Goal: Task Accomplishment & Management: Manage account settings

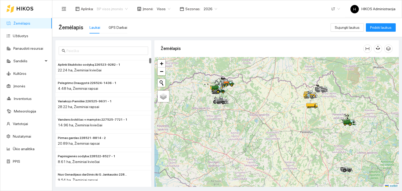
click at [122, 8] on span "BP visos įmonės" at bounding box center [112, 9] width 31 height 8
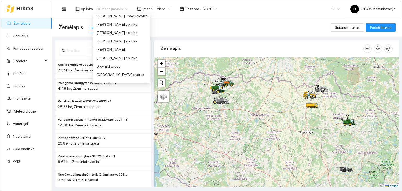
scroll to position [88, 0]
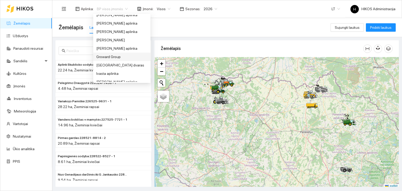
click at [121, 55] on div "Groward Group" at bounding box center [121, 57] width 51 height 6
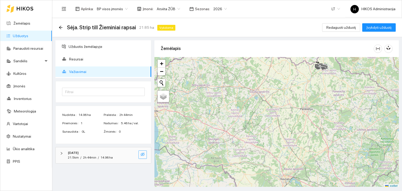
click at [144, 152] on icon "eye-invisible" at bounding box center [143, 154] width 4 height 4
click at [130, 152] on icon "search" at bounding box center [132, 154] width 4 height 4
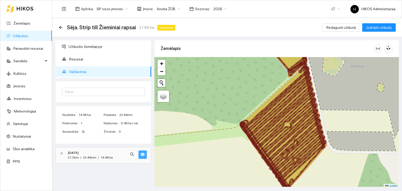
scroll to position [1, 0]
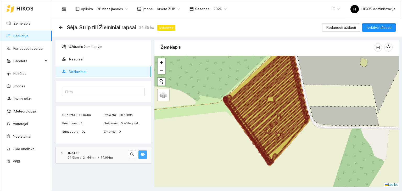
drag, startPoint x: 276, startPoint y: 160, endPoint x: 259, endPoint y: 135, distance: 29.7
click at [259, 135] on icon at bounding box center [266, 106] width 86 height 119
click at [108, 8] on span "BP visos įmonės" at bounding box center [112, 9] width 31 height 8
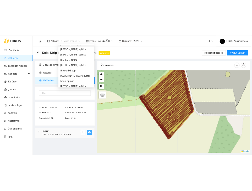
scroll to position [91, 0]
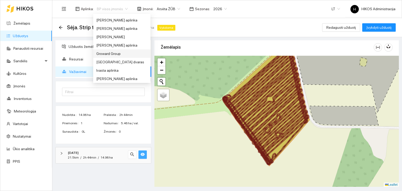
click at [118, 55] on div "Groward Group" at bounding box center [121, 54] width 51 height 6
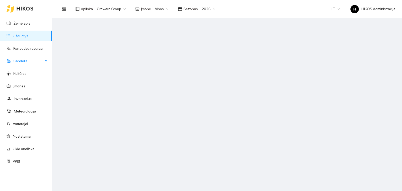
click at [36, 61] on span "Sandėlis" at bounding box center [28, 61] width 30 height 10
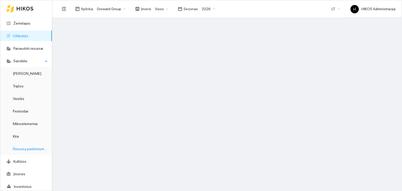
click at [31, 147] on link "Resursų paskirstymas" at bounding box center [30, 149] width 35 height 4
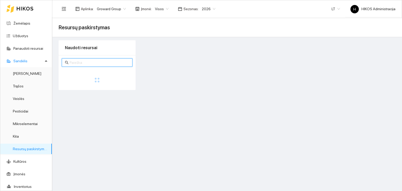
click at [113, 64] on input "text" at bounding box center [100, 63] width 60 height 6
click at [158, 10] on span "Visos" at bounding box center [162, 9] width 14 height 8
type input "seedma"
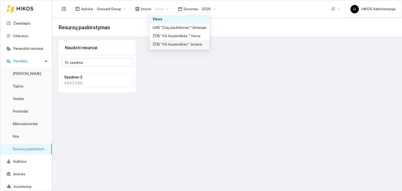
click at [168, 46] on div "ŽŪB "VG Ausieniškės" Jonava" at bounding box center [180, 44] width 54 height 6
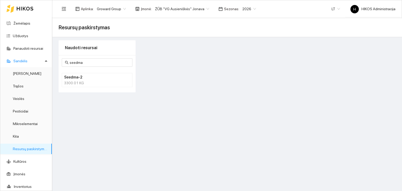
click at [93, 77] on h4 "Seedma-2" at bounding box center [90, 77] width 52 height 6
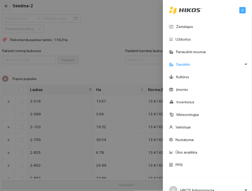
click at [241, 8] on icon "close" at bounding box center [243, 10] width 4 height 4
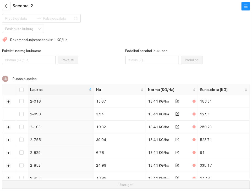
click at [120, 69] on div "Pakeisti normą laukuose Pakeisti" at bounding box center [63, 59] width 123 height 23
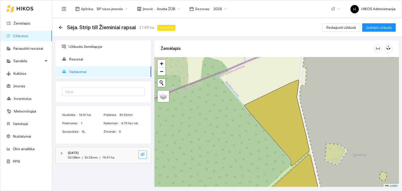
click at [145, 154] on icon "eye-invisible" at bounding box center [143, 155] width 4 height 4
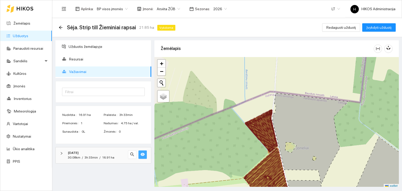
scroll to position [1, 0]
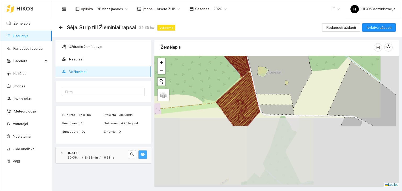
drag, startPoint x: 270, startPoint y: 175, endPoint x: 243, endPoint y: 96, distance: 83.6
click at [243, 96] on icon at bounding box center [241, 105] width 38 height 43
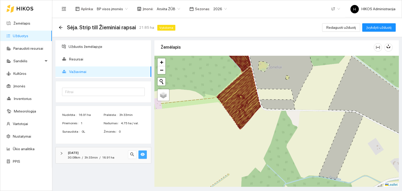
click at [243, 96] on icon at bounding box center [242, 104] width 38 height 50
click at [243, 96] on icon at bounding box center [238, 98] width 43 height 63
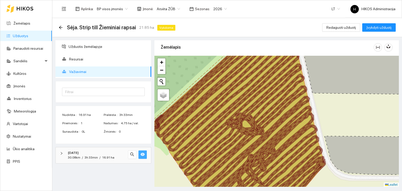
click at [282, 190] on main "Sėja. Strip till Žieminiai rapsai 21.85 ha Vykdoma Redaguoti užduotį Įvykdyti u…" at bounding box center [227, 104] width 350 height 173
click at [60, 27] on icon "arrow-left" at bounding box center [60, 27] width 3 height 3
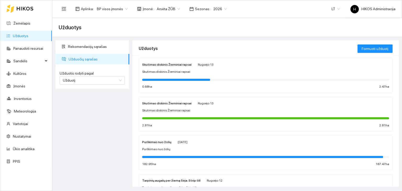
scroll to position [201, 0]
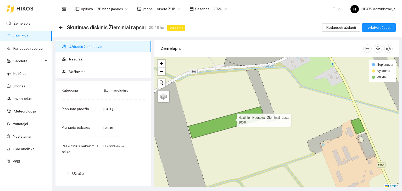
scroll to position [1, 0]
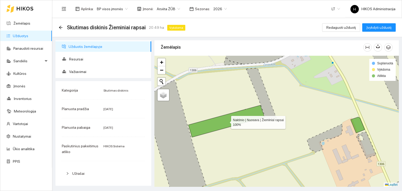
click at [232, 119] on icon at bounding box center [227, 121] width 76 height 32
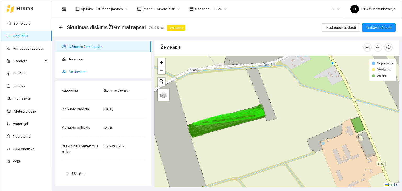
click at [100, 72] on span "Važiavimai" at bounding box center [108, 72] width 78 height 10
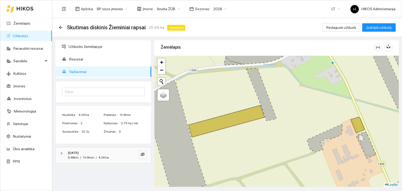
click at [115, 154] on div "2025-09-03" at bounding box center [96, 153] width 57 height 5
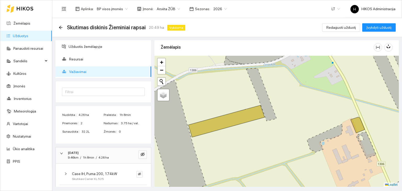
scroll to position [21, 0]
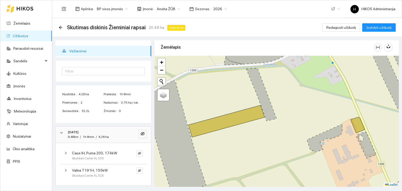
click at [115, 154] on span "Case IH, Puma 200, 174kW" at bounding box center [94, 153] width 45 height 6
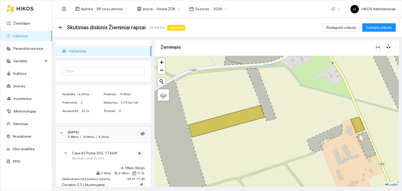
scroll to position [57, 0]
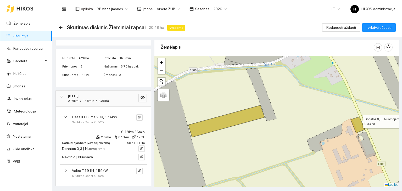
click at [358, 120] on icon at bounding box center [358, 125] width 14 height 16
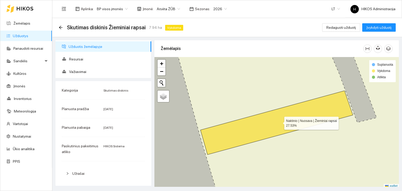
scroll to position [1, 0]
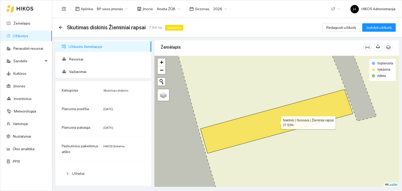
click at [280, 122] on icon at bounding box center [277, 122] width 152 height 64
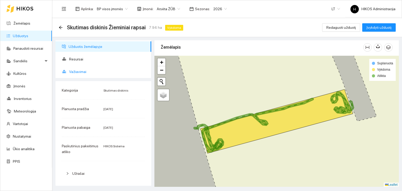
click at [111, 73] on span "Važiavimai" at bounding box center [108, 72] width 78 height 10
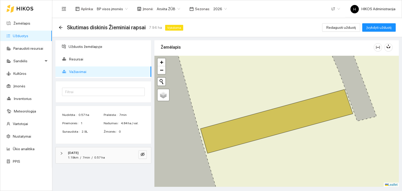
click at [117, 155] on div "1.19km / 7min / 0.57 ha" at bounding box center [96, 157] width 57 height 5
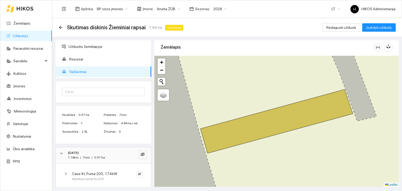
scroll to position [3, 0]
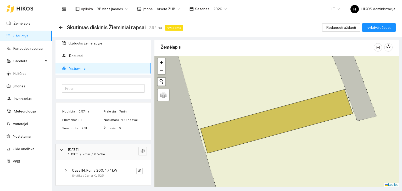
click at [108, 173] on div "Skutikas Carier XL 525" at bounding box center [99, 175] width 54 height 5
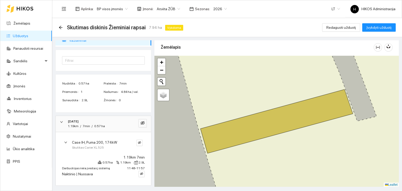
scroll to position [0, 0]
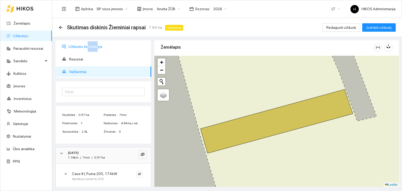
drag, startPoint x: 97, startPoint y: 37, endPoint x: 87, endPoint y: 43, distance: 11.6
click at [87, 43] on div "Užduotis žemėlapyje Resursai Važiavimai Filtrai Nudirbta 0.57 ha Praleista 7min…" at bounding box center [226, 112] width 350 height 150
click at [87, 43] on span "Užduotis žemėlapyje" at bounding box center [108, 46] width 79 height 10
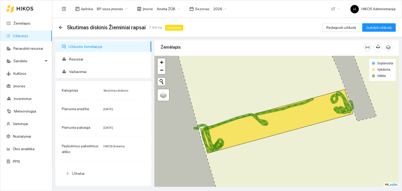
scroll to position [90, 0]
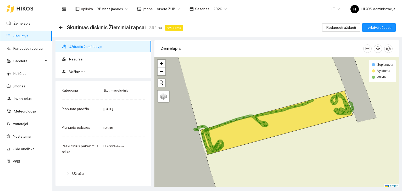
scroll to position [1, 0]
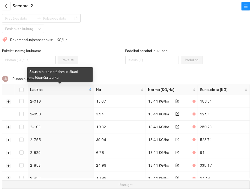
click at [62, 87] on span "Laukas" at bounding box center [59, 90] width 58 height 6
click at [73, 89] on span "Laukas" at bounding box center [59, 90] width 58 height 6
click at [54, 91] on span "Laukas" at bounding box center [59, 90] width 58 height 6
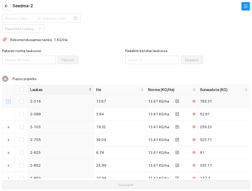
click at [7, 101] on button "Išskleisti" at bounding box center [9, 102] width 4 height 4
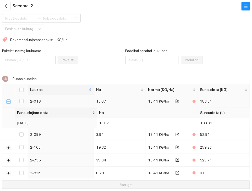
click at [9, 102] on button "Suskleisti" at bounding box center [9, 102] width 4 height 4
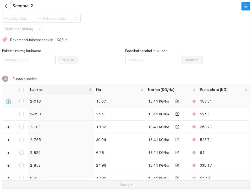
click at [7, 102] on button "Išskleisti" at bounding box center [9, 102] width 4 height 4
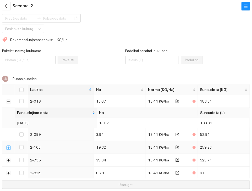
click at [9, 148] on button "Išskleisti" at bounding box center [9, 148] width 4 height 4
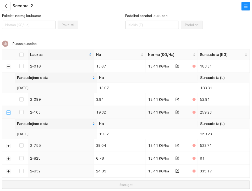
scroll to position [35, 0]
click at [8, 145] on button "Išskleisti" at bounding box center [9, 146] width 4 height 4
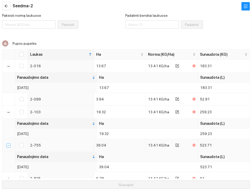
click at [8, 146] on button "Suskleisti" at bounding box center [9, 146] width 4 height 4
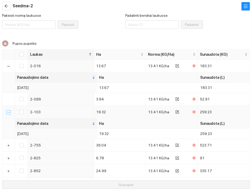
click at [8, 112] on button "Suskleisti" at bounding box center [9, 112] width 4 height 4
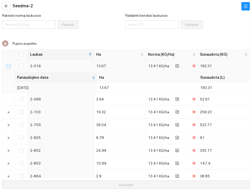
click at [9, 67] on button "Suskleisti" at bounding box center [9, 66] width 4 height 4
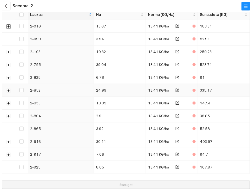
scroll to position [76, 0]
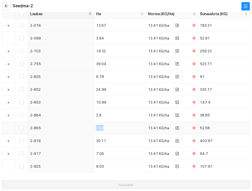
drag, startPoint x: 65, startPoint y: 125, endPoint x: 122, endPoint y: 129, distance: 56.8
click at [122, 129] on tr "2-865 3.92 13.41 KG/ha 52.58" at bounding box center [126, 128] width 248 height 13
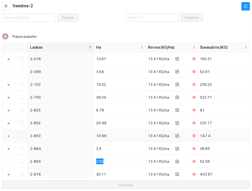
scroll to position [42, 0]
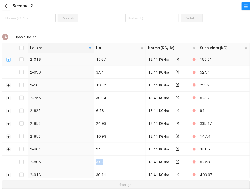
click at [10, 60] on button "Išskleisti" at bounding box center [9, 60] width 4 height 4
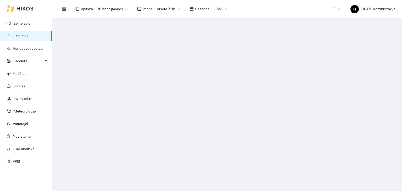
click at [118, 6] on span "BP visos įmonės" at bounding box center [112, 9] width 31 height 8
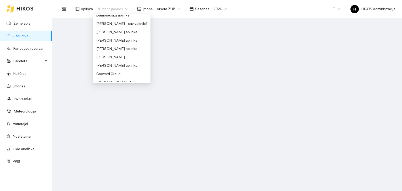
scroll to position [71, 0]
click at [122, 71] on div "Groward Group" at bounding box center [121, 74] width 51 height 6
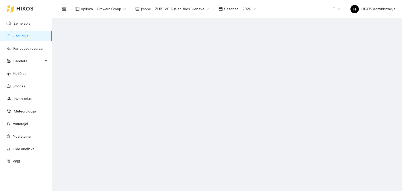
click at [168, 9] on span "ŽŪB "VG Ausieniškės" Jonava" at bounding box center [182, 9] width 54 height 8
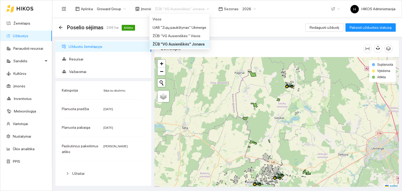
click at [132, 91] on div "Sėja su skutimu" at bounding box center [124, 91] width 42 height 6
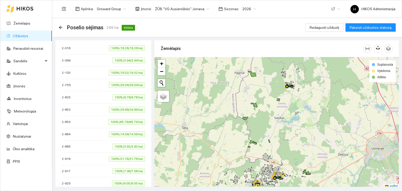
scroll to position [171, 0]
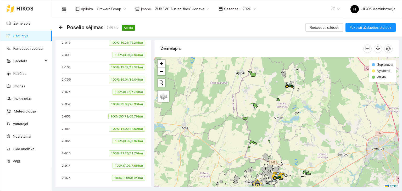
click at [98, 44] on div "2-016 100% (16.26/16.26 ha)" at bounding box center [103, 43] width 83 height 6
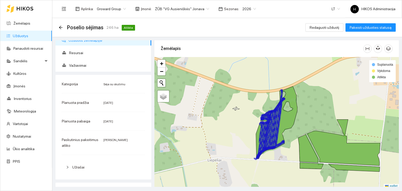
scroll to position [0, 0]
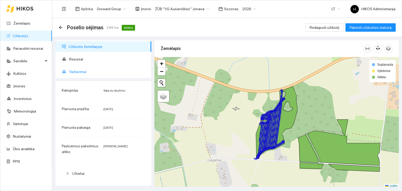
click at [85, 72] on span "Važiavimai" at bounding box center [108, 72] width 78 height 10
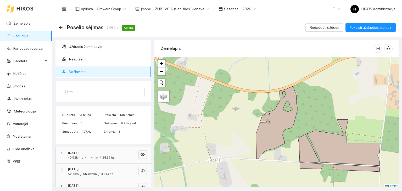
scroll to position [17, 0]
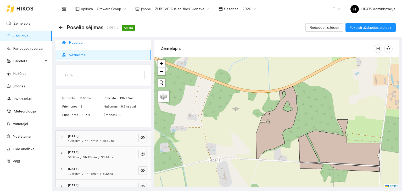
click at [81, 41] on span "Resursai" at bounding box center [108, 42] width 78 height 10
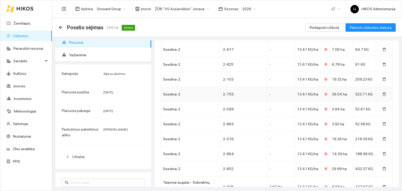
scroll to position [154, 0]
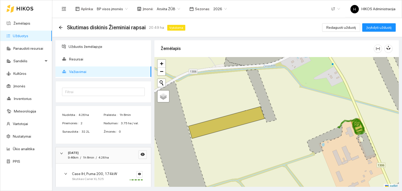
scroll to position [1, 0]
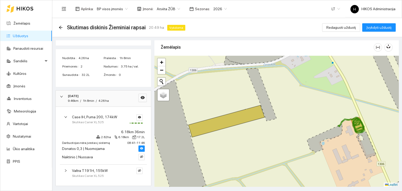
click at [166, 6] on span "Arsėta ŽŪB" at bounding box center [168, 9] width 23 height 8
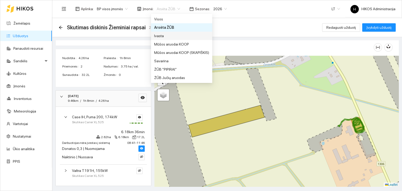
click at [170, 36] on div "Ivasta" at bounding box center [181, 36] width 55 height 6
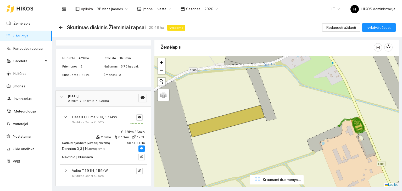
click at [34, 55] on ul "Žemėlapis Užduotys Panaudoti resursai Sandėlis Kultūros Įmonės Inventorius Mete…" at bounding box center [26, 92] width 52 height 151
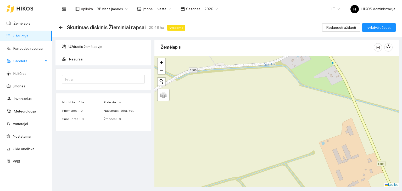
click at [32, 58] on span "Sandėlis" at bounding box center [28, 61] width 30 height 10
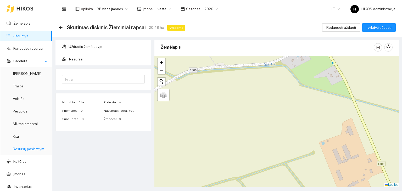
click at [27, 151] on link "Resursų paskirstymas" at bounding box center [30, 149] width 35 height 4
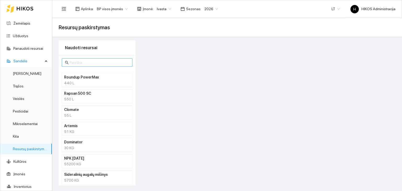
click at [100, 61] on input "text" at bounding box center [100, 63] width 60 height 6
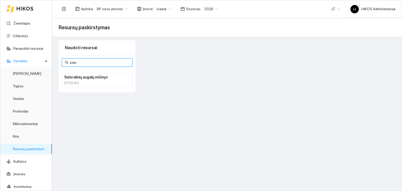
type input "side"
click at [91, 77] on h4 "Sideralinių augalų mišinys" at bounding box center [90, 77] width 52 height 6
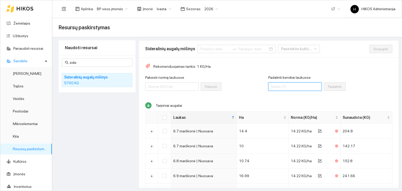
click at [269, 90] on input "Padalinti bendrai laukuose" at bounding box center [295, 87] width 53 height 8
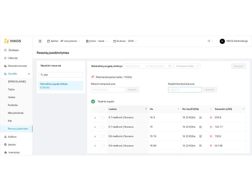
scroll to position [218, 0]
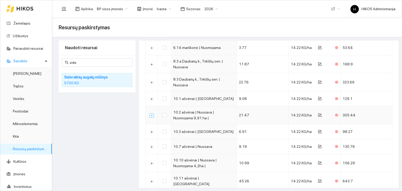
click at [154, 114] on button "Išskleisti" at bounding box center [152, 115] width 4 height 4
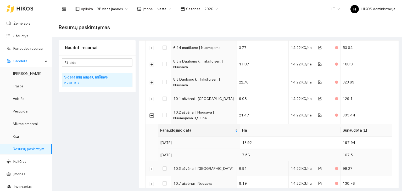
drag, startPoint x: 154, startPoint y: 114, endPoint x: 229, endPoint y: 163, distance: 89.7
click at [229, 163] on tbody "6.7 marškonė | Nuosava 14.4 14.22 KG/ha 204.8 6.7 marškonė | Nuosava 10 14.22 K…" at bounding box center [269, 164] width 247 height 516
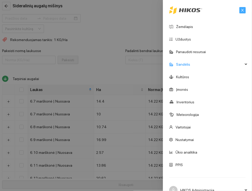
click at [241, 10] on icon "close" at bounding box center [243, 10] width 4 height 4
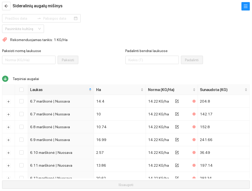
click at [91, 12] on div "Sideralinių augalų mišinys" at bounding box center [126, 6] width 252 height 12
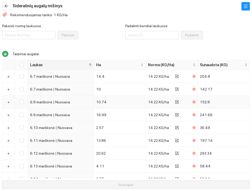
scroll to position [27, 0]
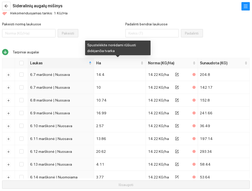
click at [143, 52] on div "Spustelėkite norėdami rūšiuoti didėjančia tvarka" at bounding box center [117, 48] width 65 height 15
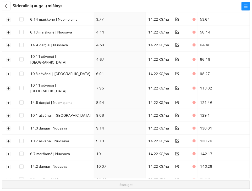
scroll to position [322, 0]
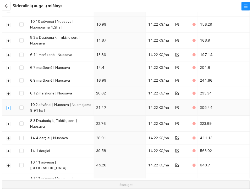
click at [10, 106] on button "Išskleisti" at bounding box center [9, 108] width 4 height 4
